Goal: Navigation & Orientation: Find specific page/section

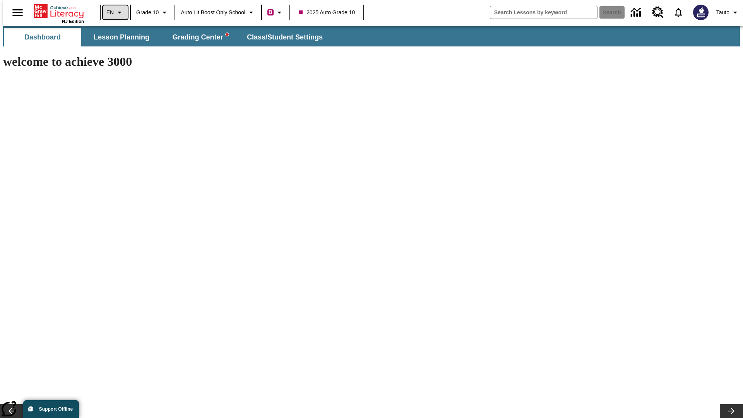
click at [115, 12] on icon "Language: EN, Select a language" at bounding box center [119, 12] width 9 height 9
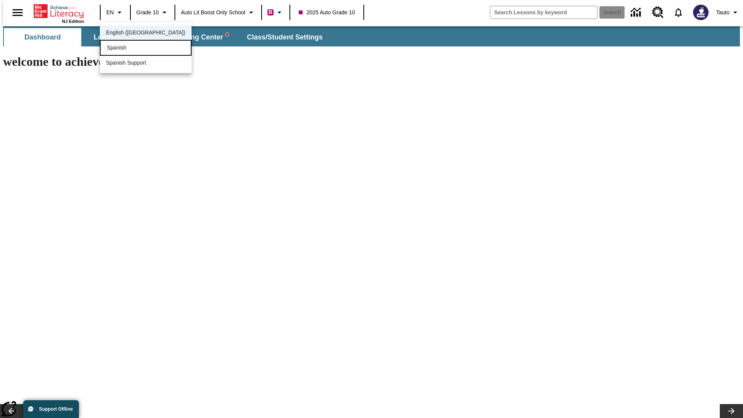
click at [129, 48] on div "Spanish" at bounding box center [146, 48] width 92 height 16
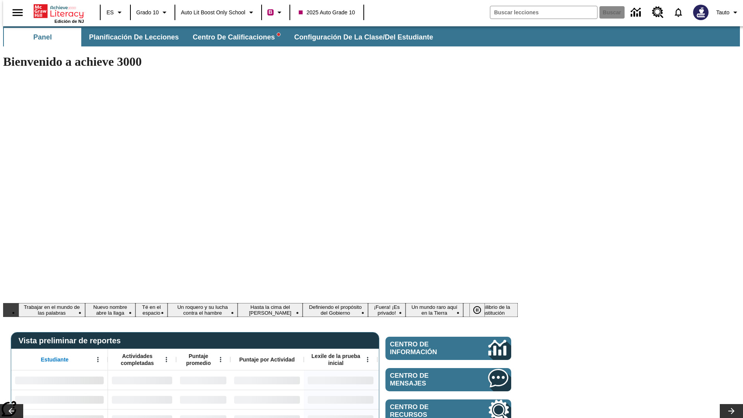
type input "-1"
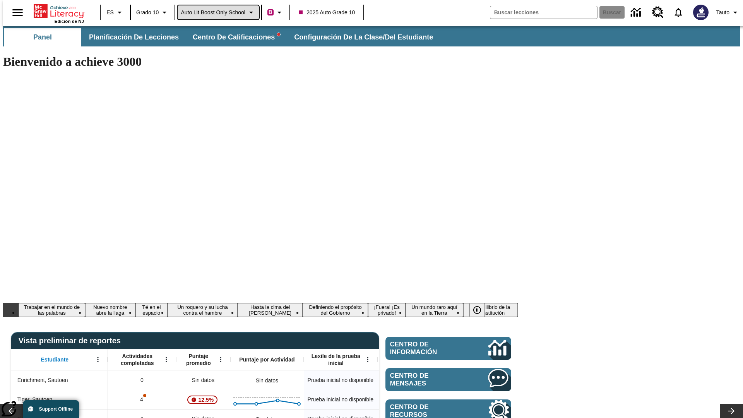
click at [218, 12] on span "Auto Lit Boost only School" at bounding box center [213, 13] width 65 height 8
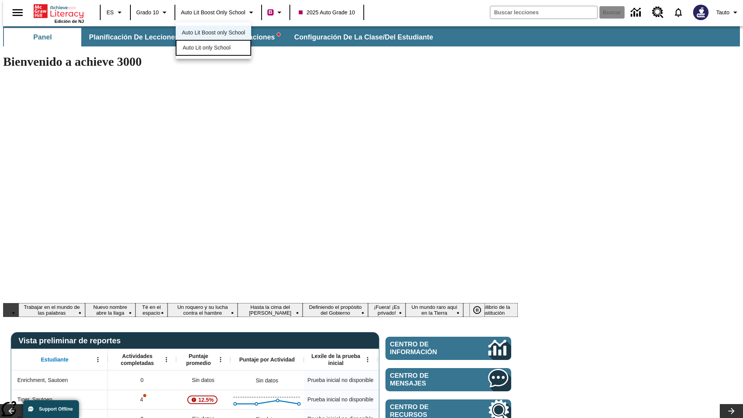
click at [207, 48] on span "Auto Lit only School" at bounding box center [207, 48] width 48 height 8
